Goal: Task Accomplishment & Management: Manage account settings

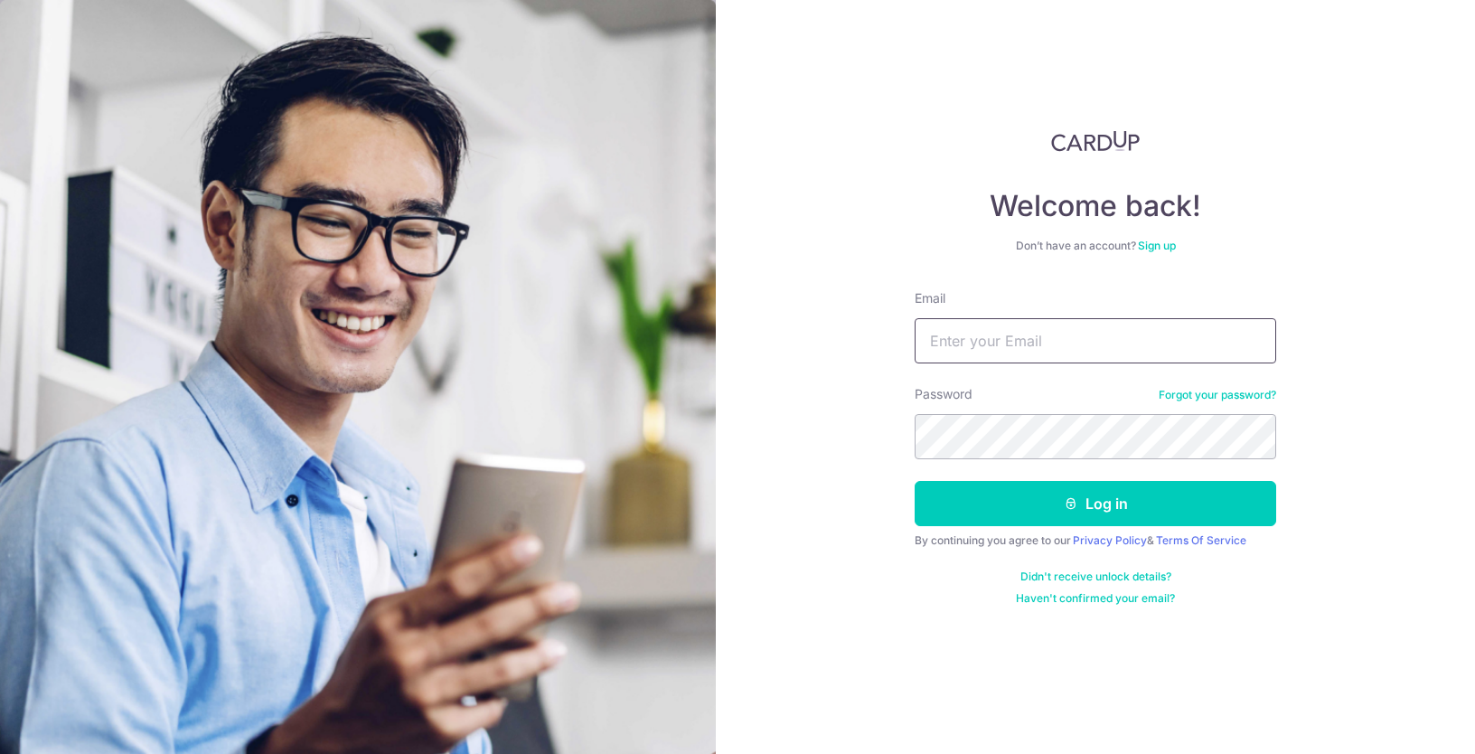
click at [1053, 337] on input "Email" at bounding box center [1094, 340] width 361 height 45
type input "peterlau@eclatbyoui.com"
click at [914, 481] on button "Log in" at bounding box center [1094, 503] width 361 height 45
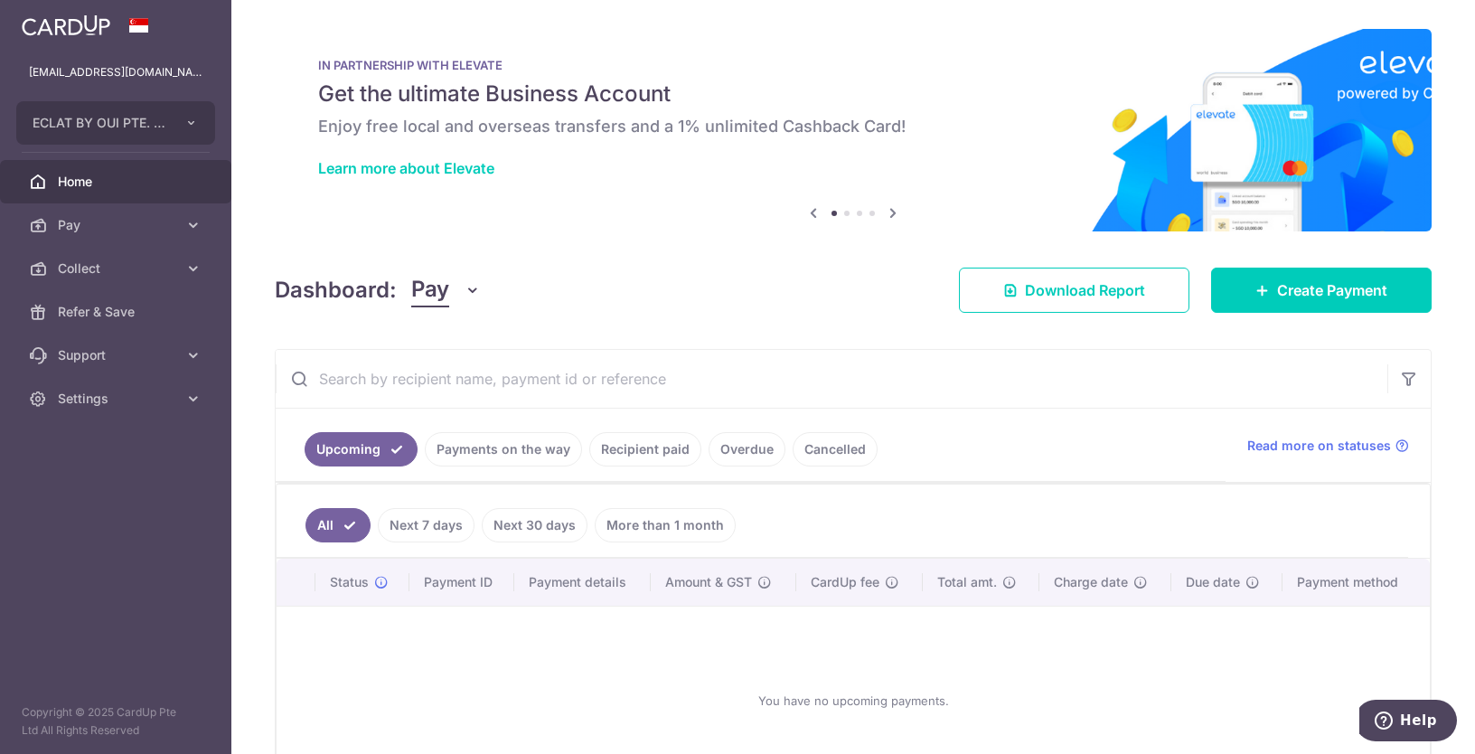
click at [567, 442] on link "Payments on the way" at bounding box center [503, 449] width 157 height 34
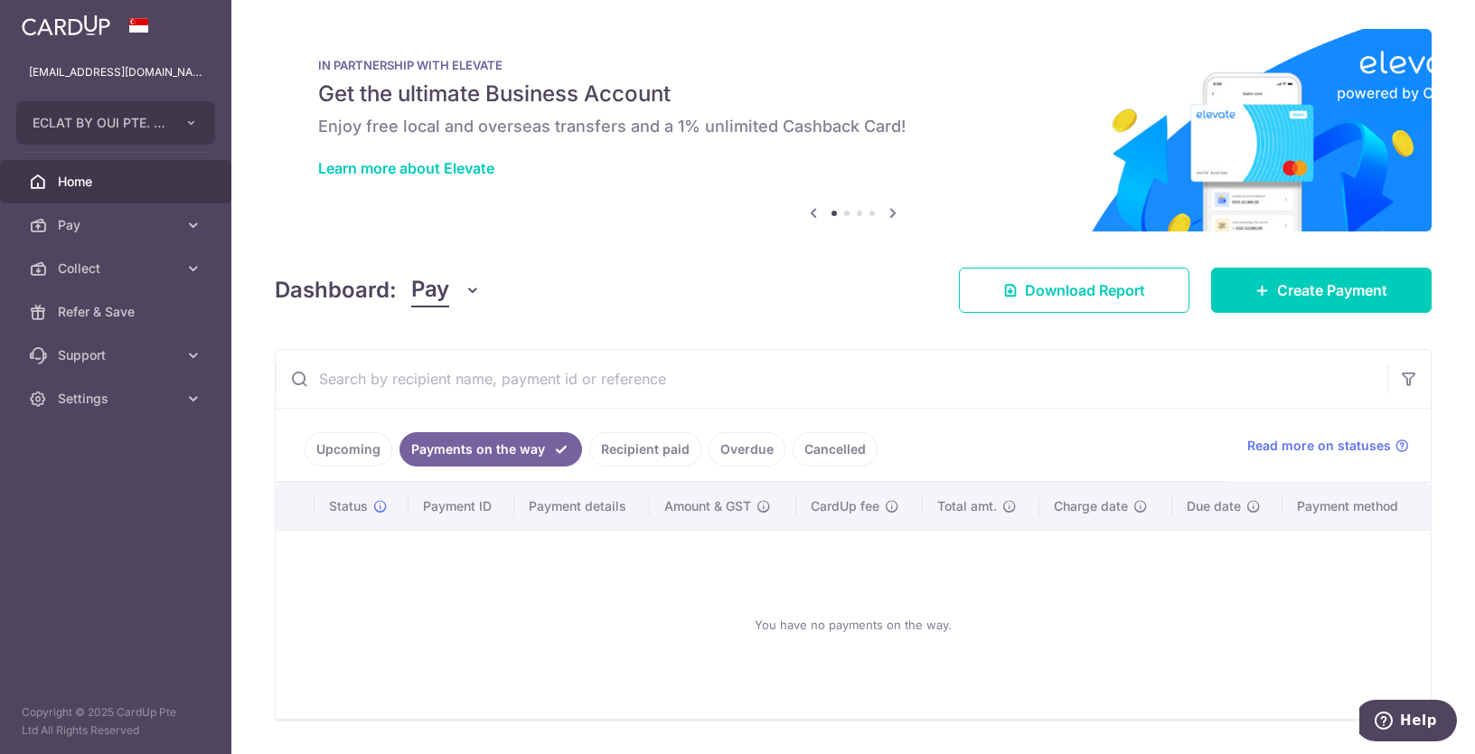
click at [648, 457] on link "Recipient paid" at bounding box center [645, 449] width 112 height 34
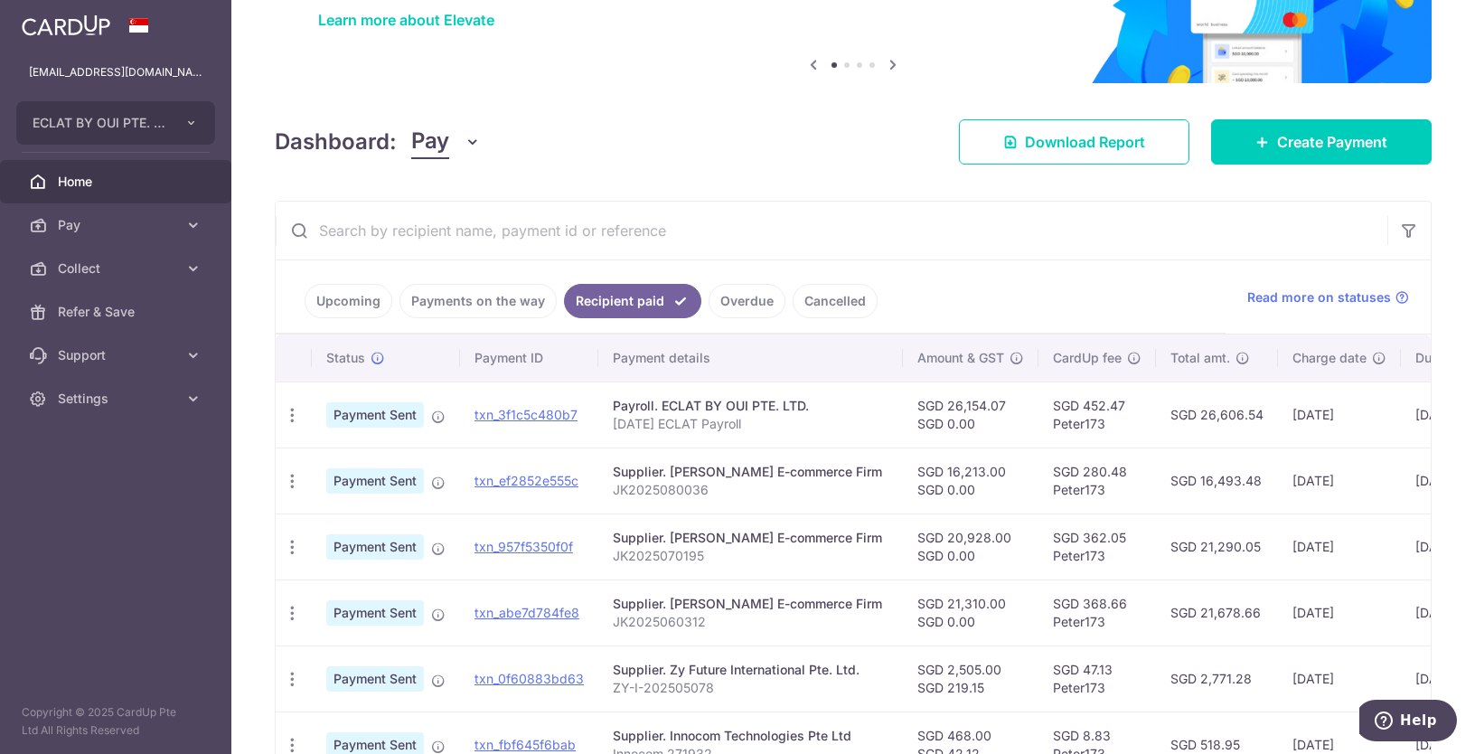
scroll to position [184, 0]
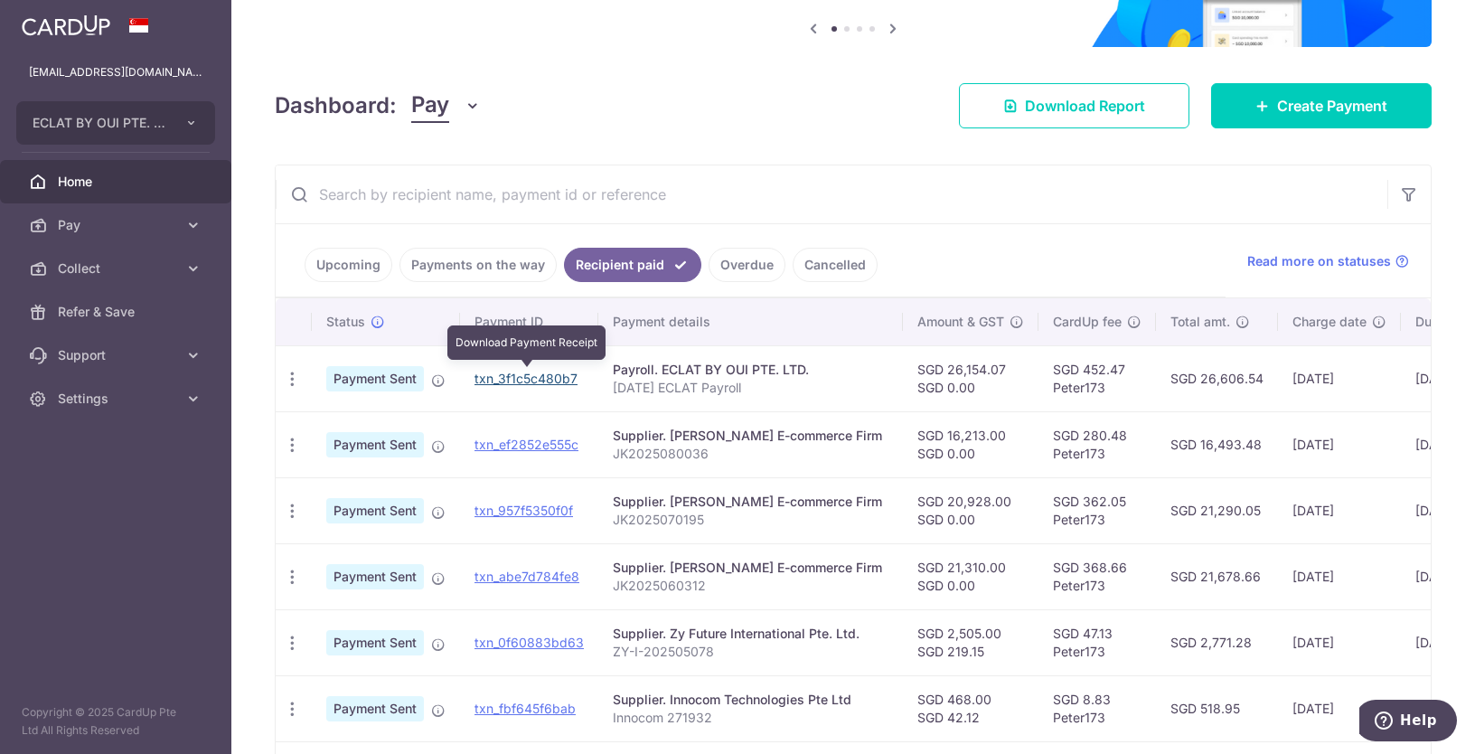
click at [550, 379] on link "txn_3f1c5c480b7" at bounding box center [525, 377] width 103 height 15
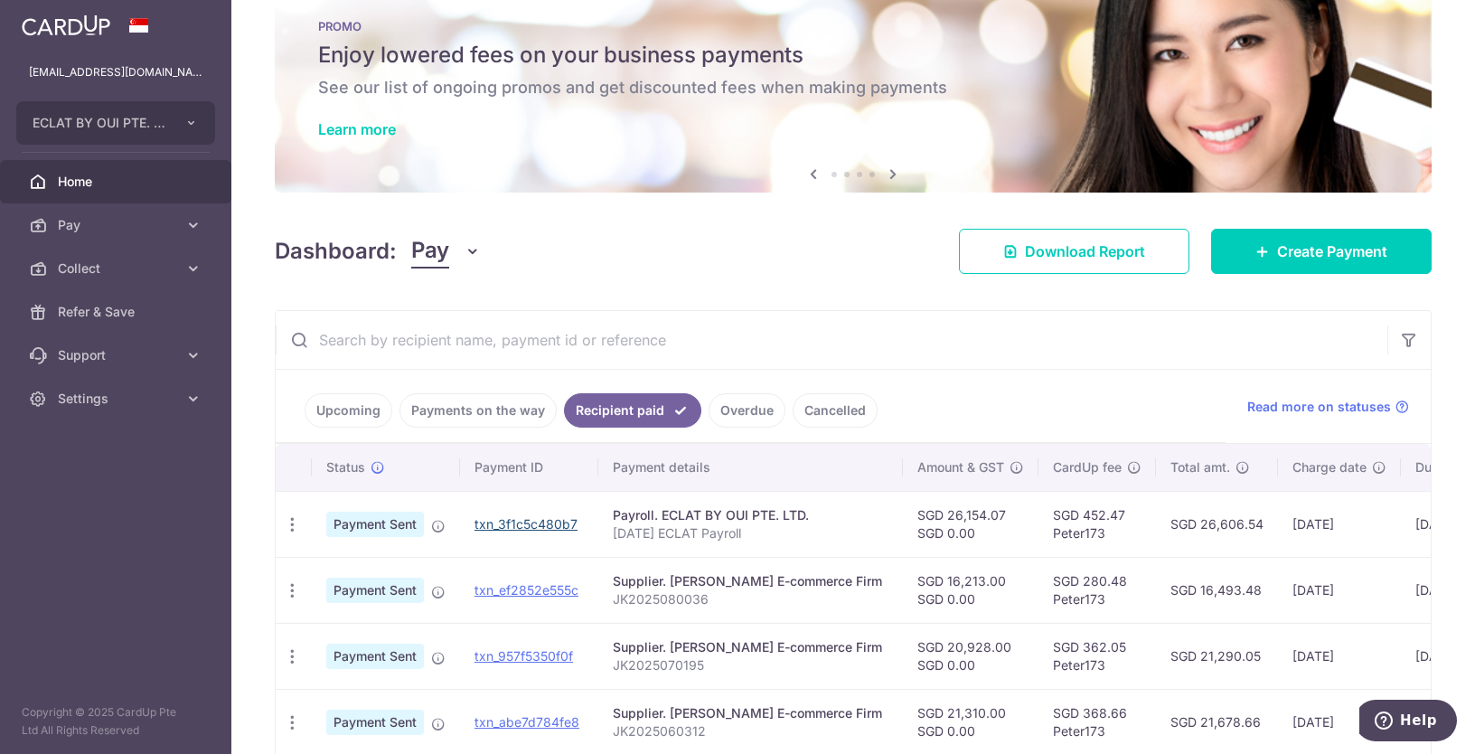
scroll to position [0, 0]
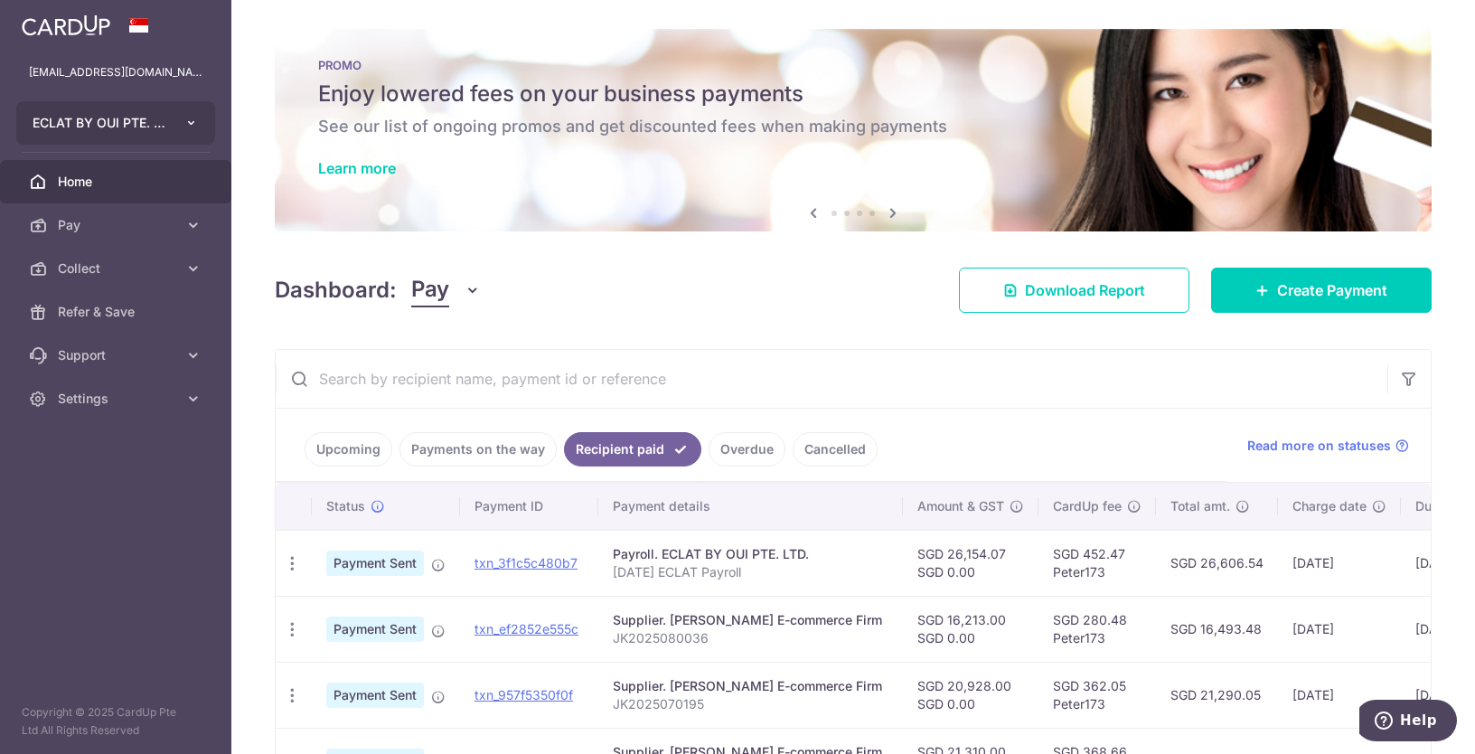
click at [148, 136] on button "ECLAT BY OUI PTE. LTD." at bounding box center [115, 122] width 199 height 43
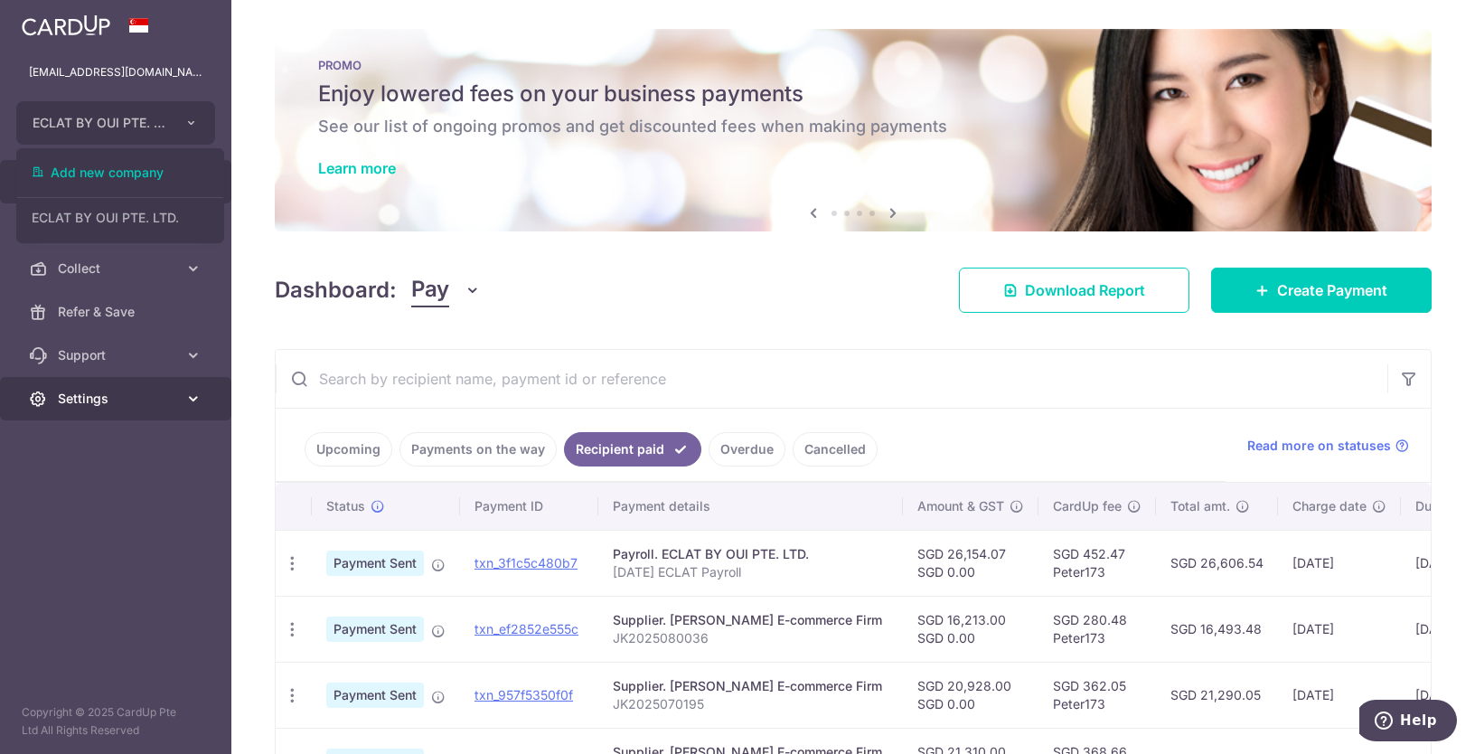
click at [109, 402] on span "Settings" at bounding box center [117, 398] width 119 height 18
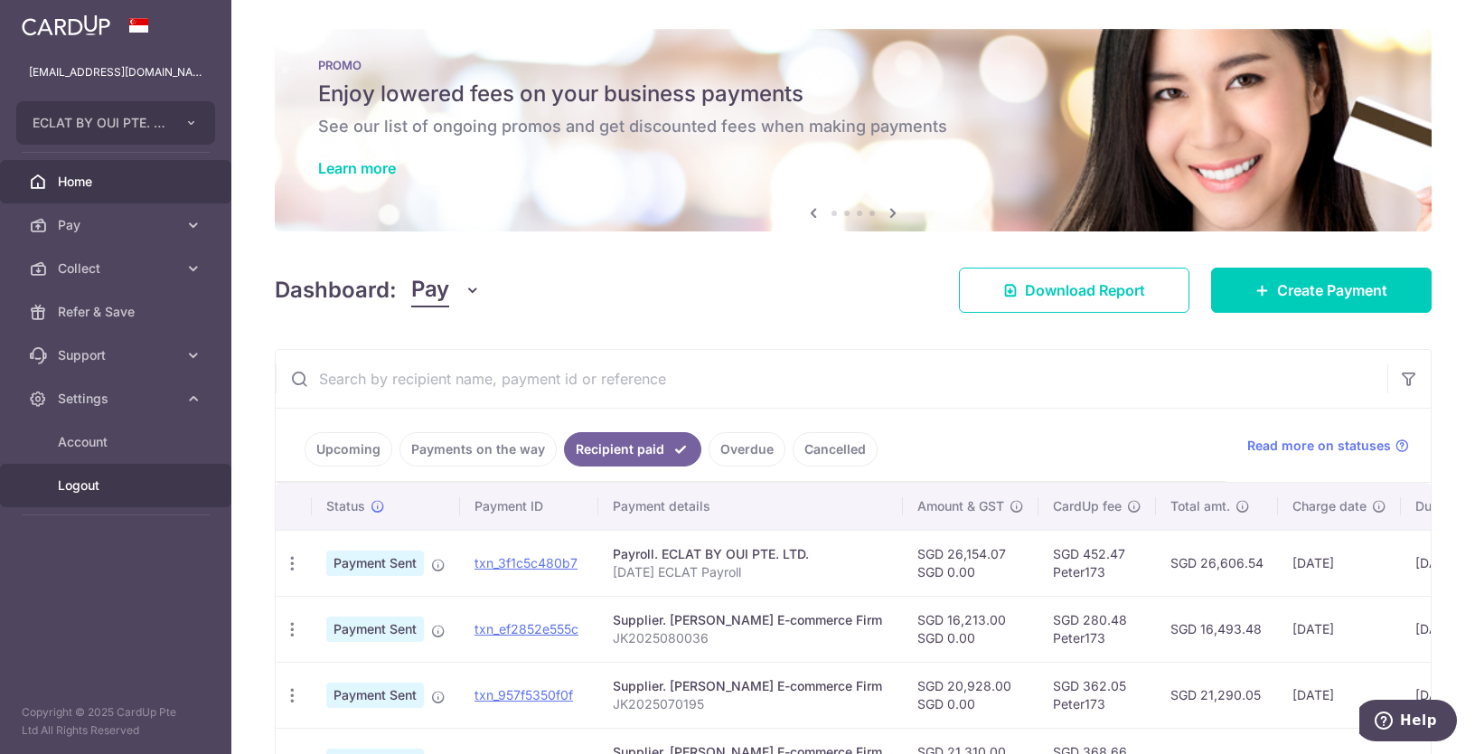
click at [100, 492] on span "Logout" at bounding box center [117, 485] width 119 height 18
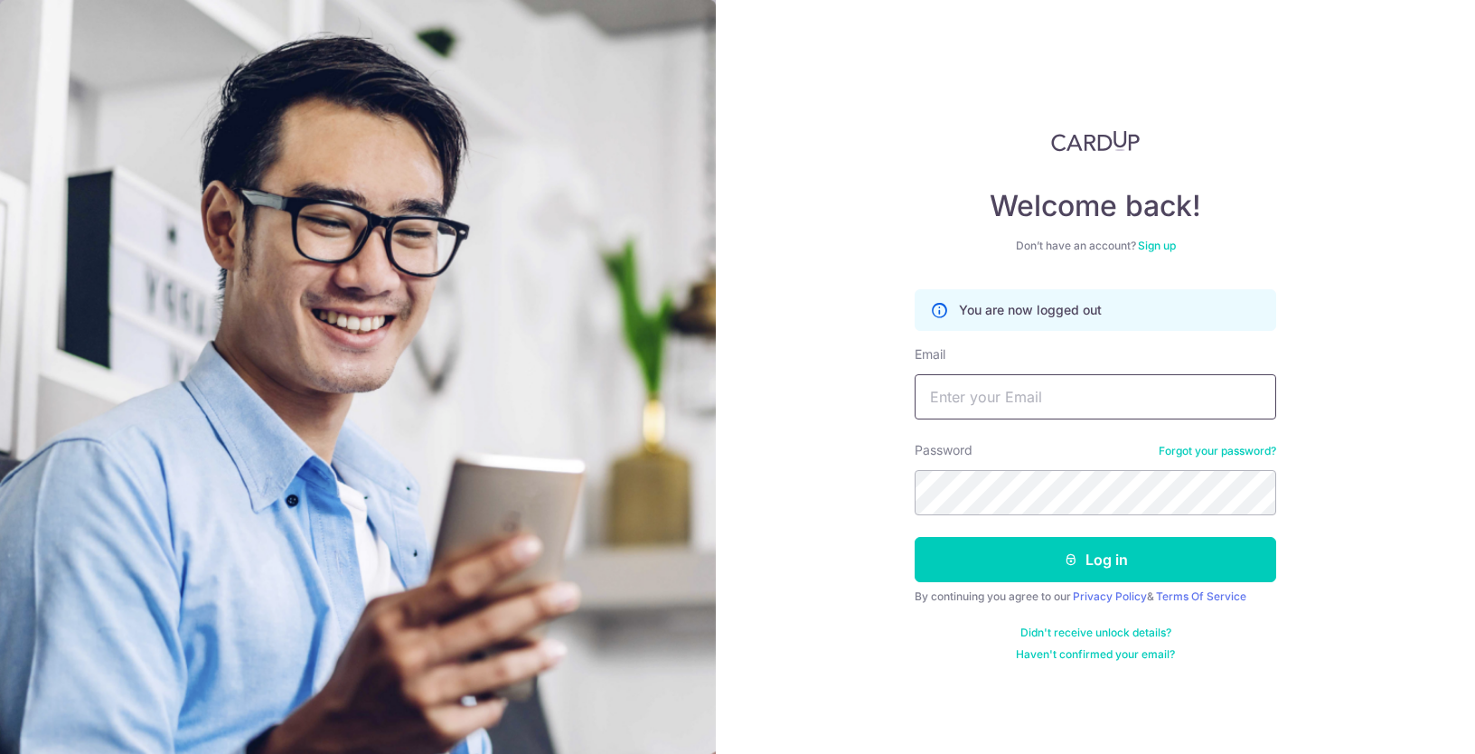
click at [998, 394] on input "Email" at bounding box center [1094, 396] width 361 height 45
type input "peterlau@chucollagen.com"
click at [1001, 469] on div "Password Forgot your password?" at bounding box center [1094, 478] width 361 height 74
click at [914, 537] on button "Log in" at bounding box center [1094, 559] width 361 height 45
